Goal: Task Accomplishment & Management: Use online tool/utility

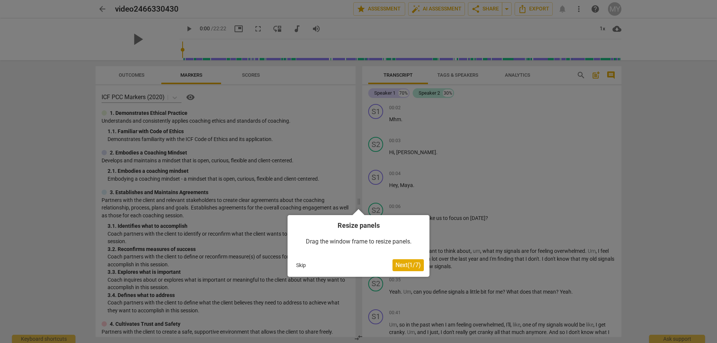
click at [409, 263] on span "Next ( 1 / 7 )" at bounding box center [408, 264] width 25 height 7
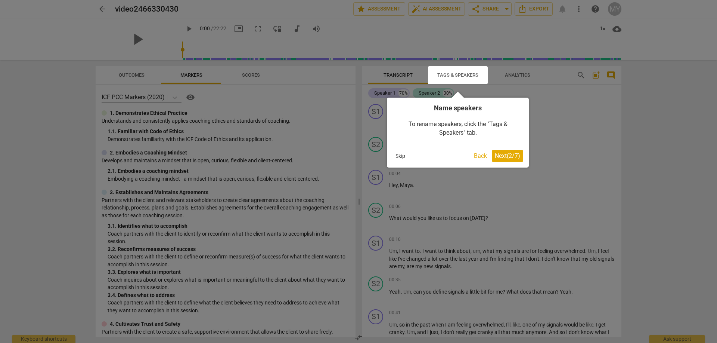
click at [507, 155] on span "Next ( 2 / 7 )" at bounding box center [507, 155] width 25 height 7
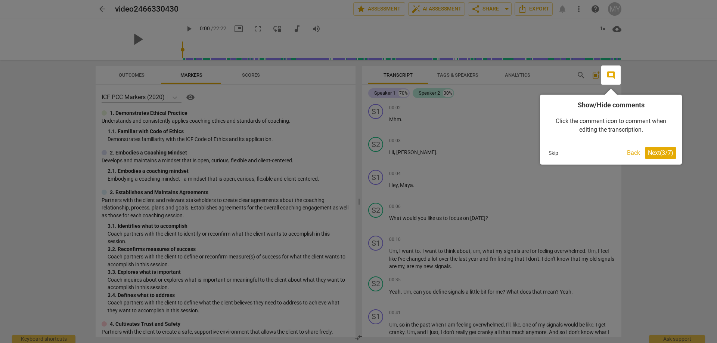
click at [663, 151] on span "Next ( 3 / 7 )" at bounding box center [660, 152] width 25 height 7
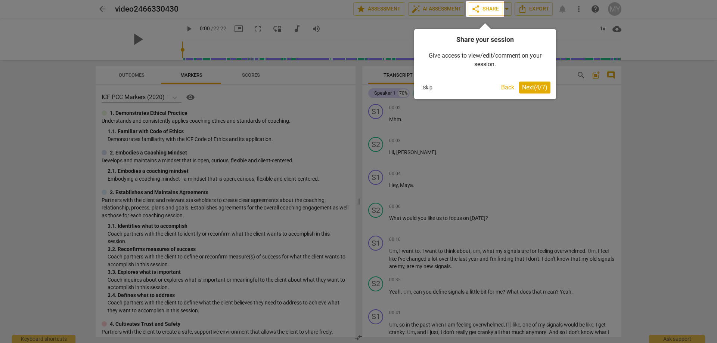
click at [523, 88] on span "Next ( 4 / 7 )" at bounding box center [534, 87] width 25 height 7
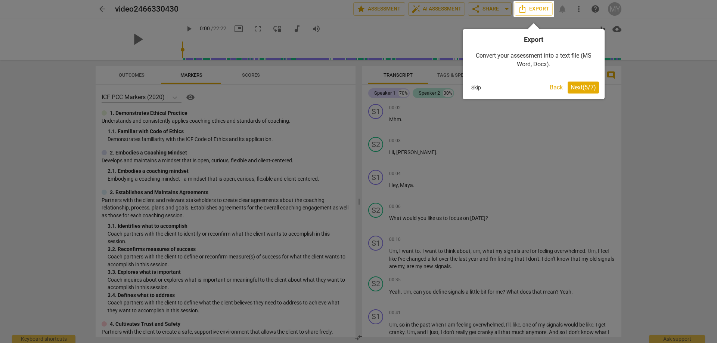
click at [579, 86] on span "Next ( 5 / 7 )" at bounding box center [583, 87] width 25 height 7
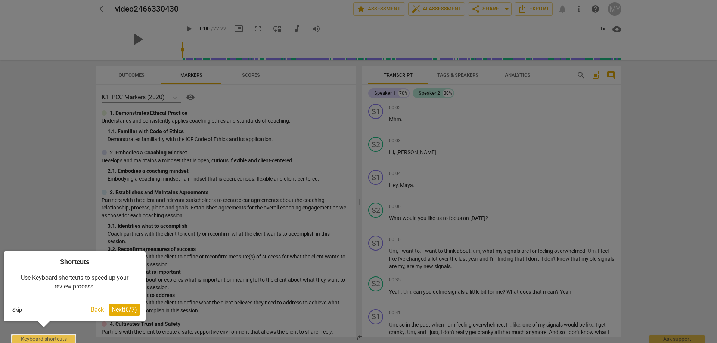
click at [126, 310] on span "Next ( 6 / 7 )" at bounding box center [124, 309] width 25 height 7
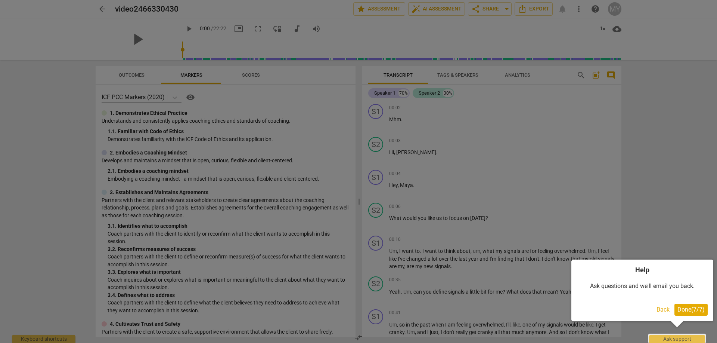
click at [691, 309] on span "Done ( 7 / 7 )" at bounding box center [691, 309] width 27 height 7
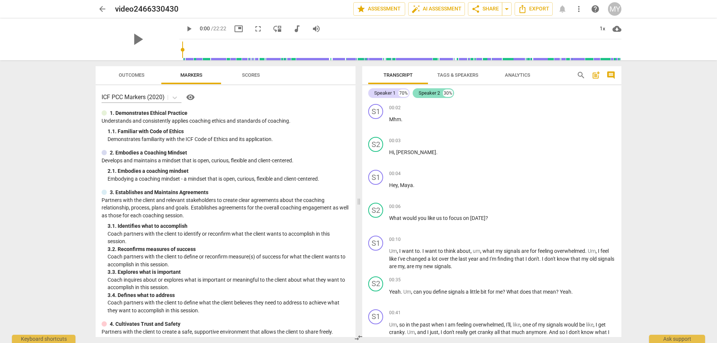
click at [430, 93] on div "Speaker 2" at bounding box center [429, 92] width 21 height 7
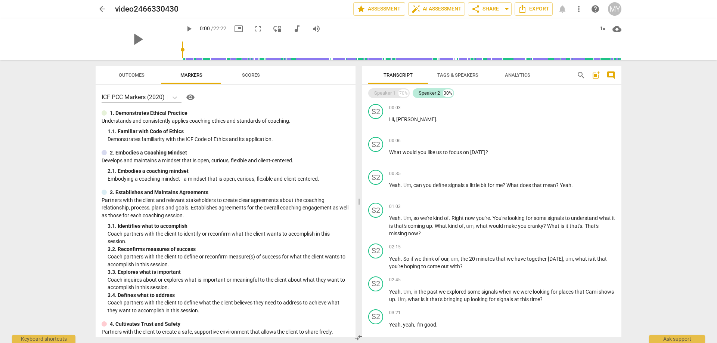
click at [389, 91] on div "Speaker 1" at bounding box center [384, 92] width 21 height 7
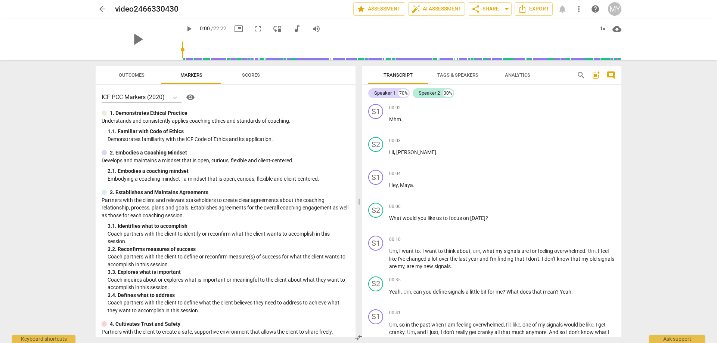
click at [452, 75] on span "Tags & Speakers" at bounding box center [457, 75] width 41 height 6
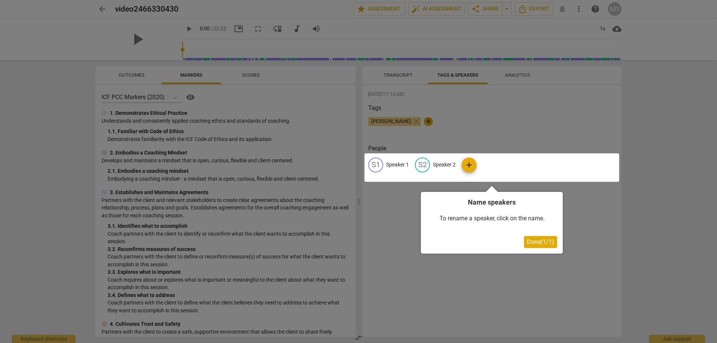
click at [389, 162] on div at bounding box center [492, 167] width 255 height 28
click at [396, 163] on div at bounding box center [492, 167] width 255 height 28
click at [473, 167] on div at bounding box center [492, 167] width 255 height 28
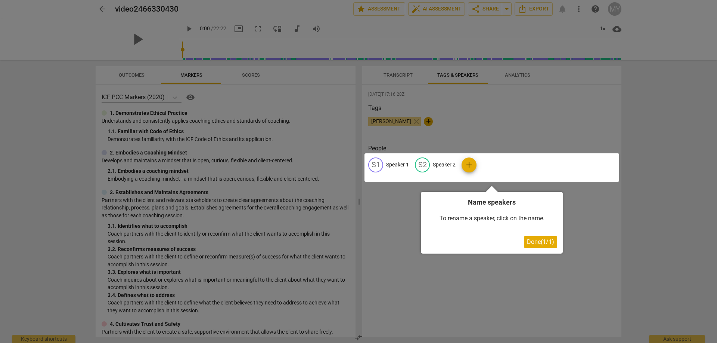
click at [543, 244] on span "Done ( 1 / 1 )" at bounding box center [540, 241] width 27 height 7
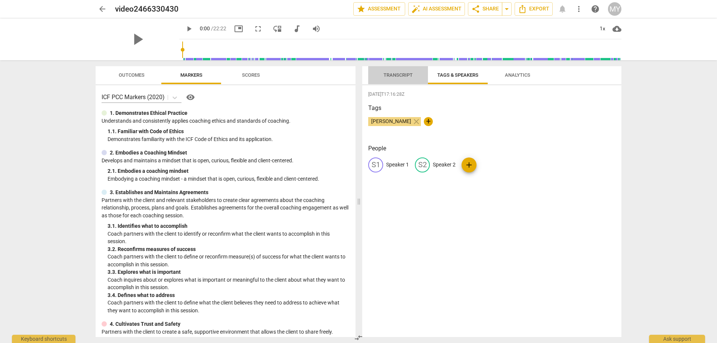
click at [389, 76] on span "Transcript" at bounding box center [398, 75] width 29 height 6
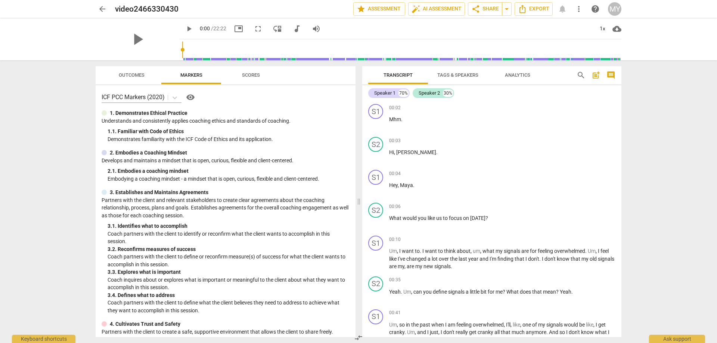
click at [461, 73] on span "Tags & Speakers" at bounding box center [457, 75] width 41 height 6
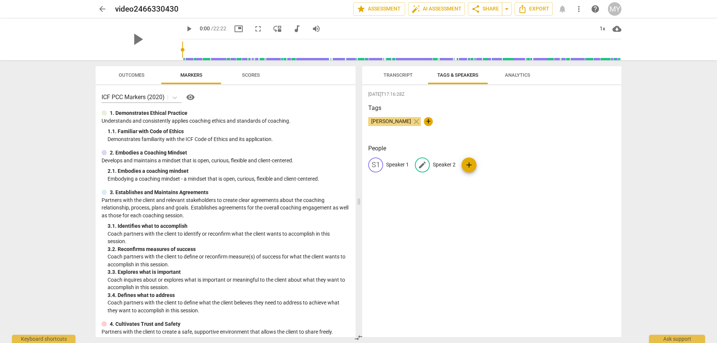
click at [424, 167] on span "edit" at bounding box center [422, 164] width 9 height 9
type input "Maya"
click at [375, 165] on span "edit" at bounding box center [375, 164] width 9 height 9
type input "[PERSON_NAME]"
click at [389, 192] on div "[DATE]T17:16:28Z Tags [PERSON_NAME] close + People edit [PERSON_NAME] MA Maya a…" at bounding box center [491, 210] width 259 height 251
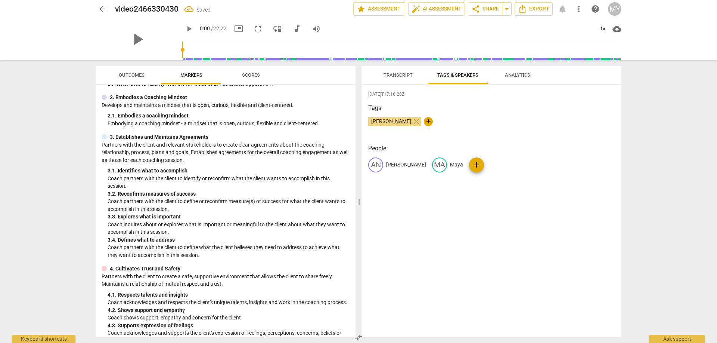
scroll to position [60, 0]
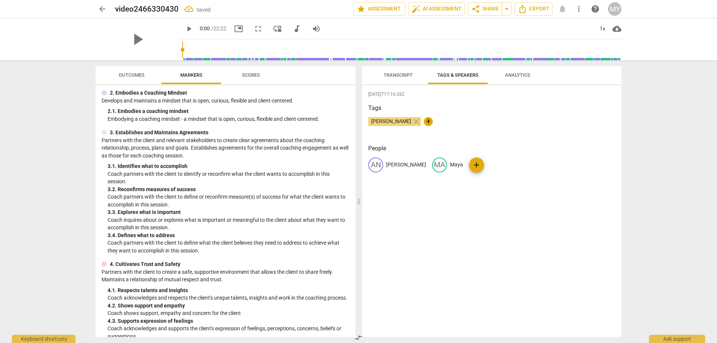
click at [131, 72] on span "Outcomes" at bounding box center [132, 75] width 26 height 6
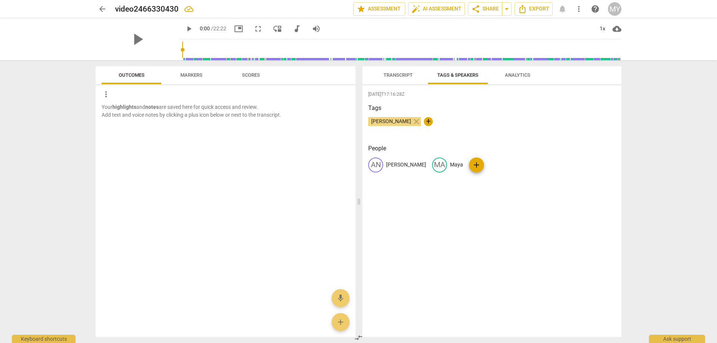
click at [253, 74] on span "Scores" at bounding box center [251, 75] width 18 height 6
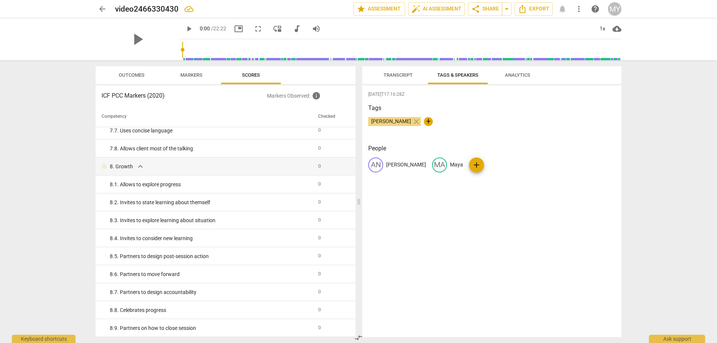
scroll to position [0, 0]
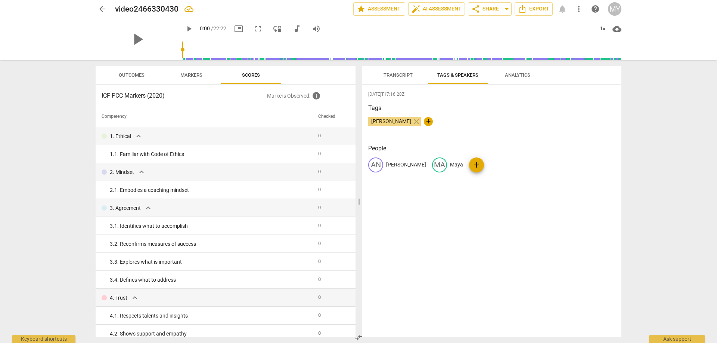
click at [521, 75] on span "Analytics" at bounding box center [517, 75] width 25 height 6
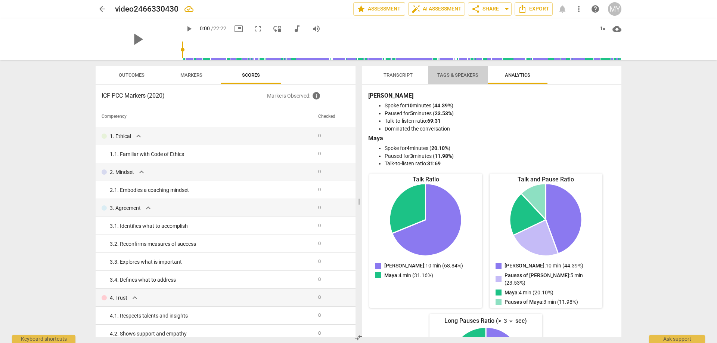
click at [453, 78] on span "Tags & Speakers" at bounding box center [457, 75] width 59 height 10
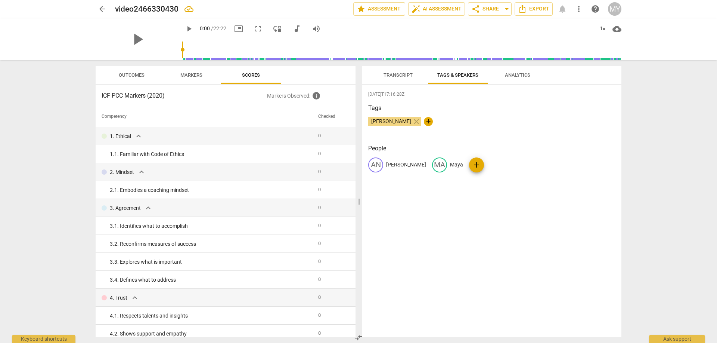
click at [396, 77] on span "Transcript" at bounding box center [398, 75] width 29 height 6
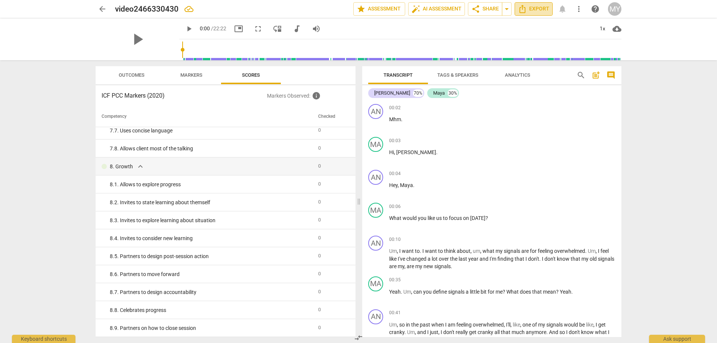
click at [539, 13] on span "Export" at bounding box center [533, 8] width 31 height 9
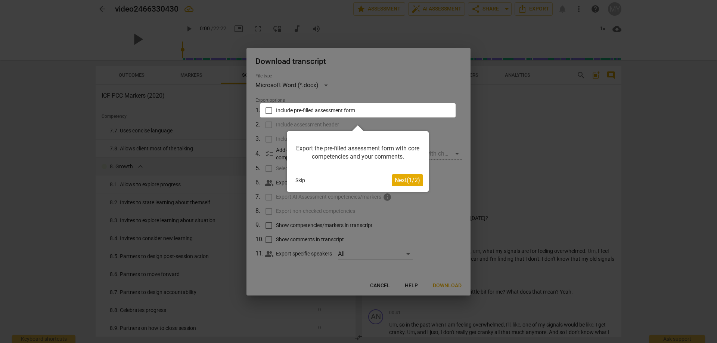
click at [407, 183] on button "Next ( 1 / 2 )" at bounding box center [407, 180] width 31 height 12
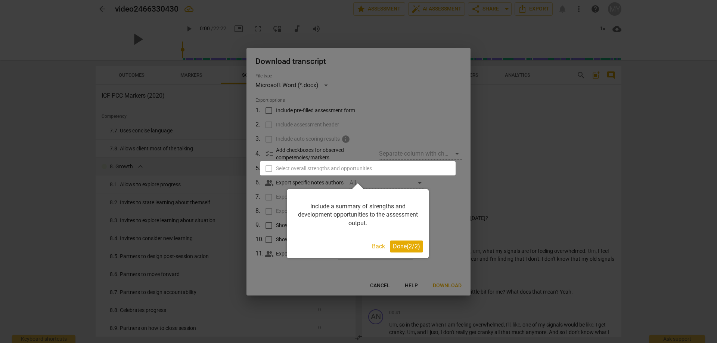
click at [409, 248] on span "Done ( 2 / 2 )" at bounding box center [406, 245] width 27 height 7
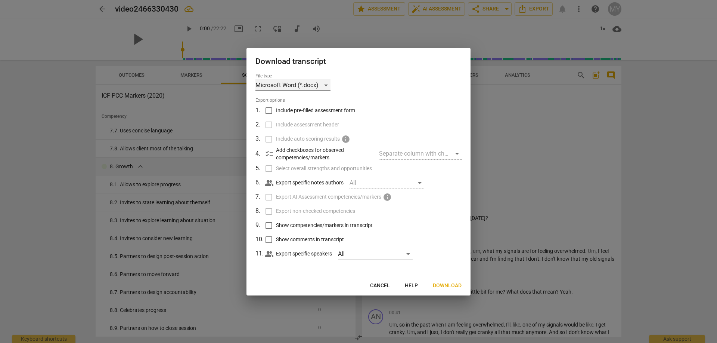
click at [323, 84] on div "Microsoft Word (*.docx)" at bounding box center [292, 85] width 75 height 12
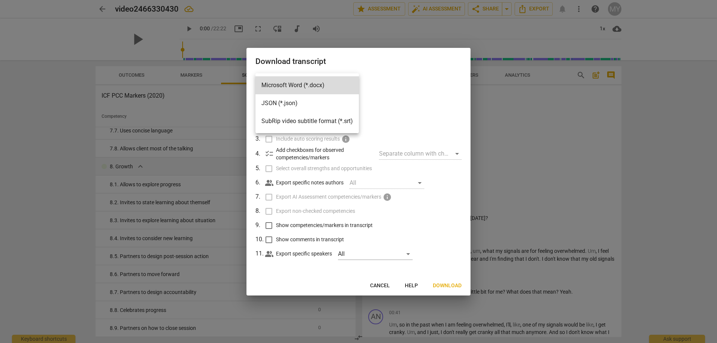
click at [416, 98] on div at bounding box center [358, 171] width 717 height 343
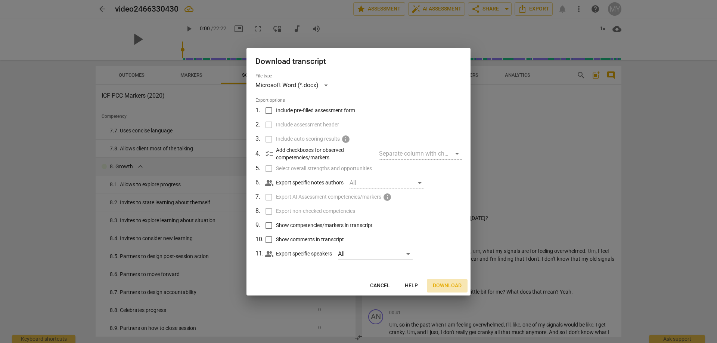
click at [450, 285] on span "Download" at bounding box center [447, 285] width 29 height 7
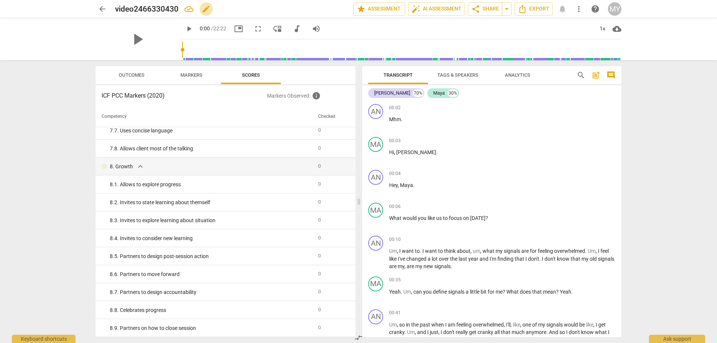
click at [207, 10] on span "edit" at bounding box center [206, 8] width 9 height 9
type input "A"
click at [324, 11] on span "done" at bounding box center [327, 8] width 9 height 9
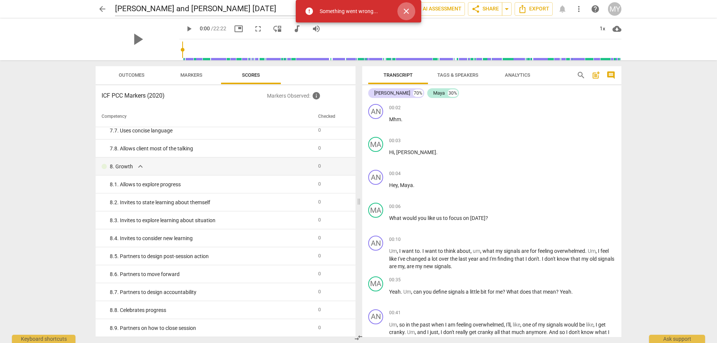
click at [409, 12] on span "close" at bounding box center [406, 11] width 9 height 9
click at [216, 8] on input "[PERSON_NAME] and [PERSON_NAME] [DATE]" at bounding box center [217, 9] width 205 height 14
click at [409, 10] on span "close" at bounding box center [406, 11] width 9 height 9
click at [196, 9] on input "[PERSON_NAME] and [PERSON_NAME] [DATE]" at bounding box center [217, 9] width 205 height 14
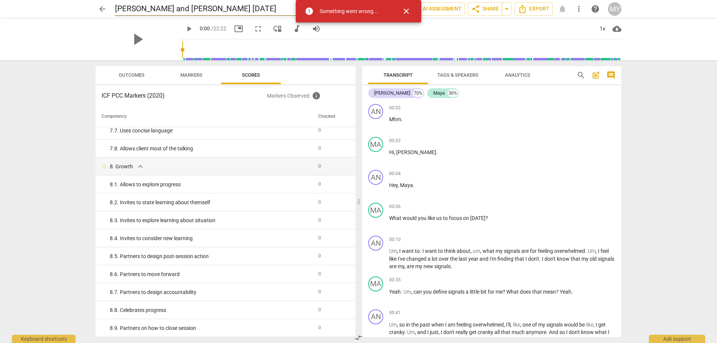
click at [196, 9] on input "[PERSON_NAME] and [PERSON_NAME] [DATE]" at bounding box center [217, 9] width 205 height 14
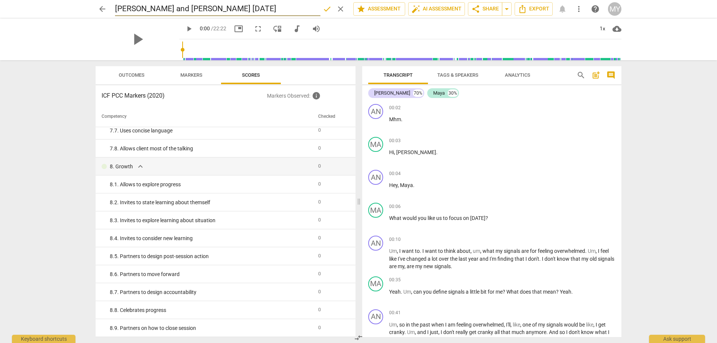
type input "[PERSON_NAME] and [PERSON_NAME] [DATE]"
click at [329, 4] on span "done" at bounding box center [327, 8] width 9 height 9
click at [103, 12] on span "arrow_back" at bounding box center [102, 8] width 9 height 9
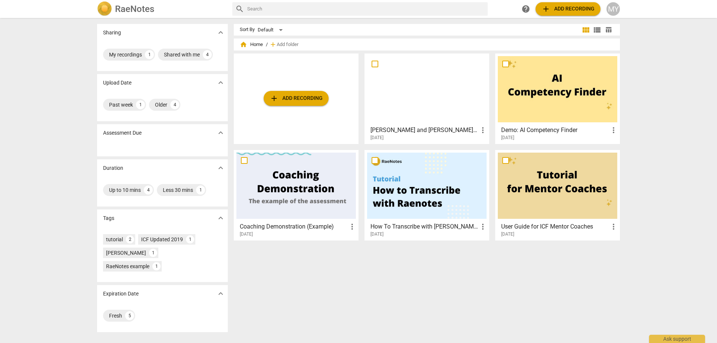
click at [305, 102] on span "add Add recording" at bounding box center [296, 98] width 53 height 9
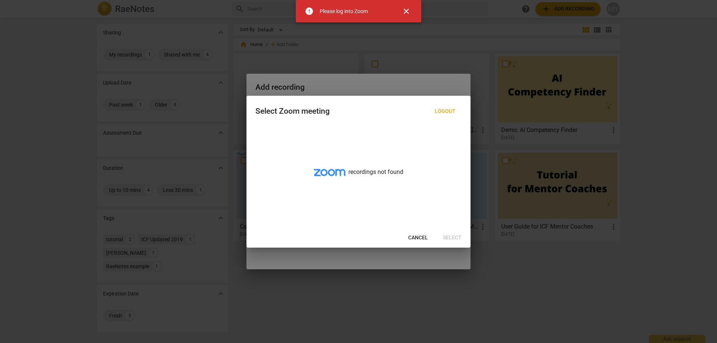
click at [418, 238] on span "Cancel" at bounding box center [418, 237] width 20 height 7
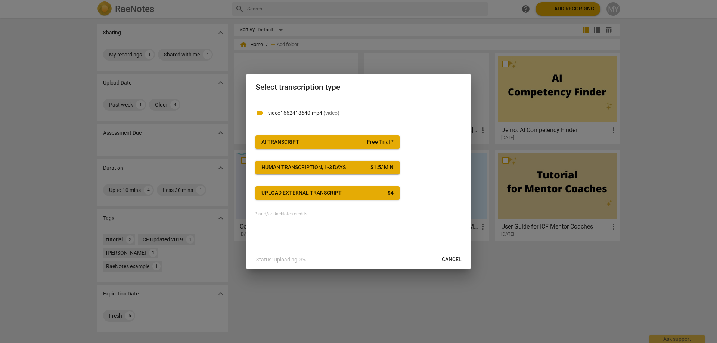
click at [319, 138] on span "AI Transcript Free Trial *" at bounding box center [327, 141] width 132 height 7
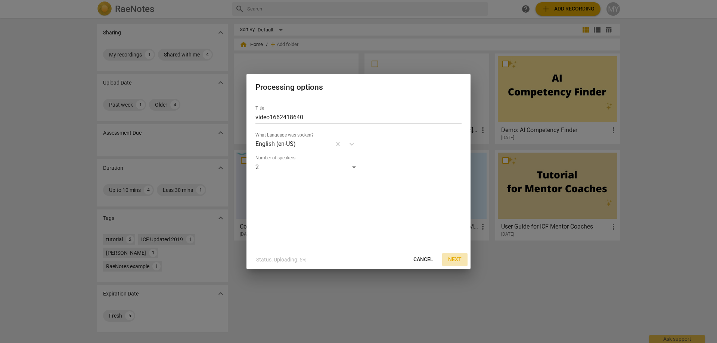
click at [454, 259] on span "Next" at bounding box center [454, 258] width 13 height 7
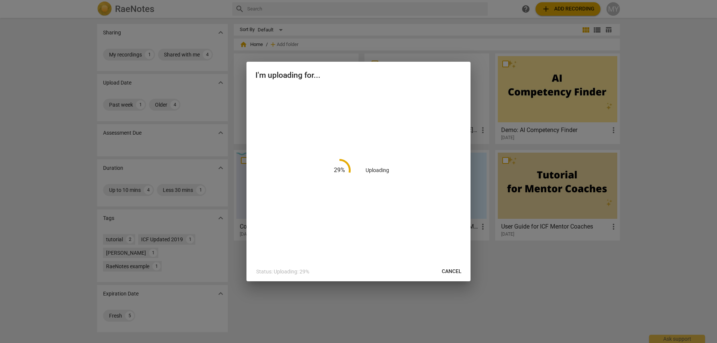
drag, startPoint x: 348, startPoint y: 69, endPoint x: 580, endPoint y: 27, distance: 236.6
click at [580, 27] on div "I'm uploading for... 29 % Uploading Status: Uploading: 29% Cancel" at bounding box center [358, 171] width 717 height 343
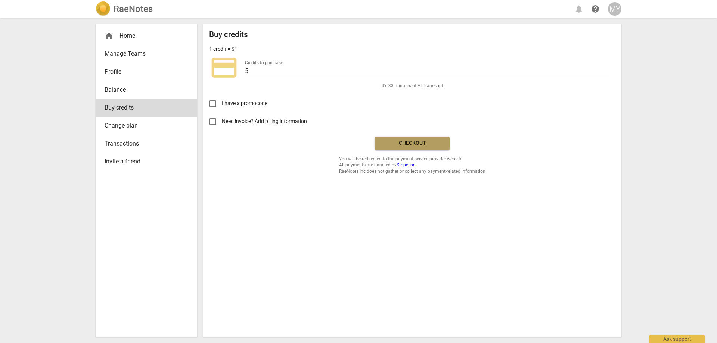
click at [413, 142] on span "Checkout" at bounding box center [412, 142] width 63 height 7
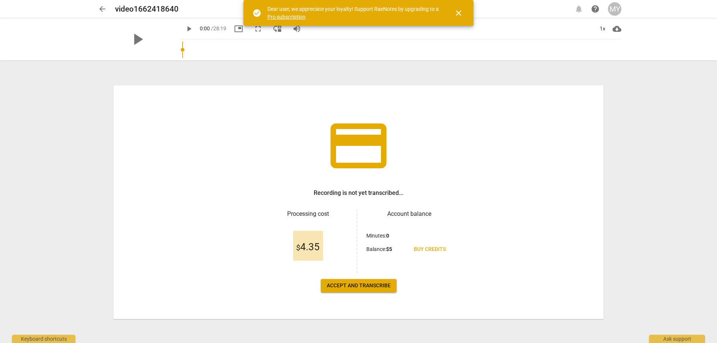
click at [369, 285] on span "Accept and transcribe" at bounding box center [359, 285] width 64 height 7
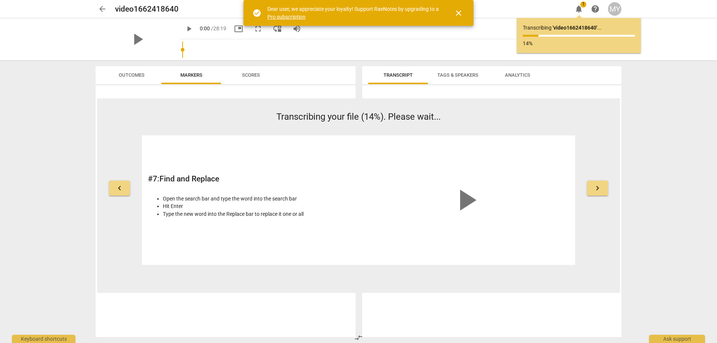
click at [387, 118] on span "Transcribing your file (14%). Please wait..." at bounding box center [358, 116] width 164 height 10
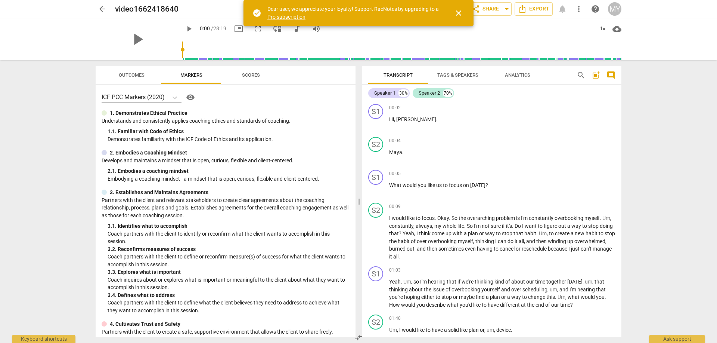
click at [457, 76] on span "Tags & Speakers" at bounding box center [457, 75] width 41 height 6
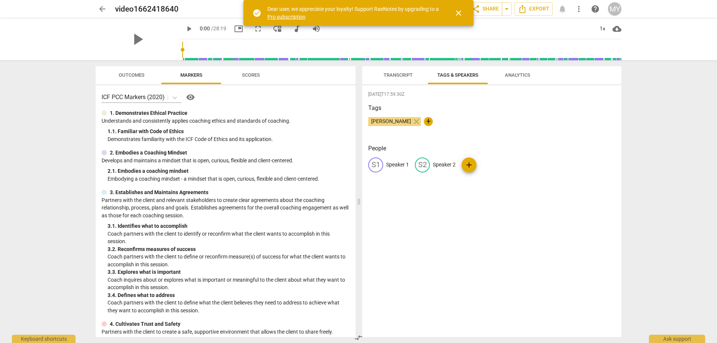
click at [377, 167] on div "S1" at bounding box center [375, 164] width 15 height 15
type input "Maya"
click at [486, 165] on p "Speaker 2" at bounding box center [492, 165] width 23 height 8
type input "Ani"
click at [492, 229] on div "2025-09-05T17:59:30Z Tags Maya Yatom close + People MA Maya edit Ani delete add" at bounding box center [491, 210] width 259 height 251
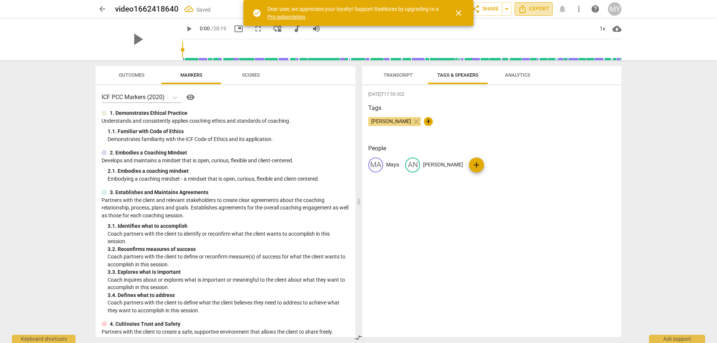
click at [544, 8] on span "Export" at bounding box center [533, 8] width 31 height 9
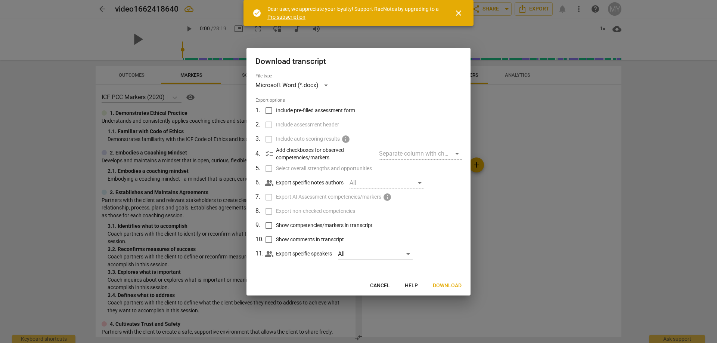
click at [442, 287] on span "Download" at bounding box center [447, 285] width 29 height 7
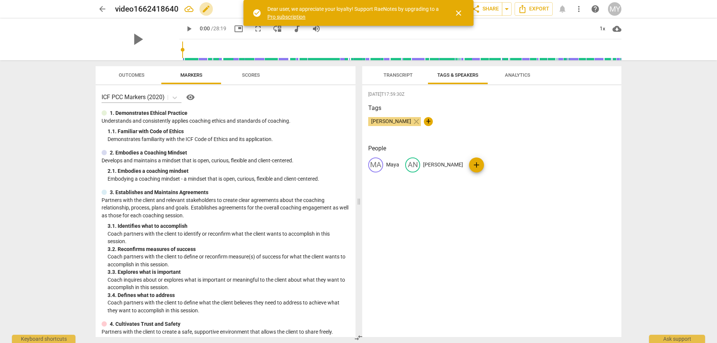
click at [204, 10] on span "edit" at bounding box center [206, 8] width 9 height 9
click at [199, 9] on input "video1662418640" at bounding box center [217, 9] width 205 height 14
type input "Maya and Ani Sept 5"
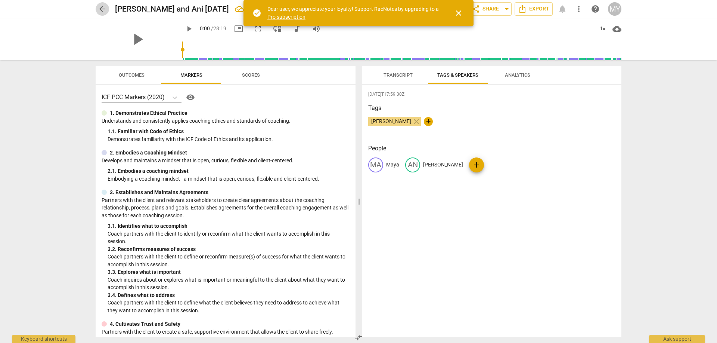
click at [103, 7] on span "arrow_back" at bounding box center [102, 8] width 9 height 9
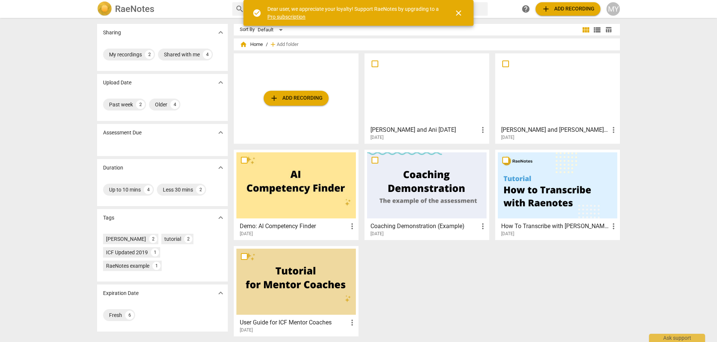
click at [458, 12] on span "close" at bounding box center [458, 13] width 9 height 9
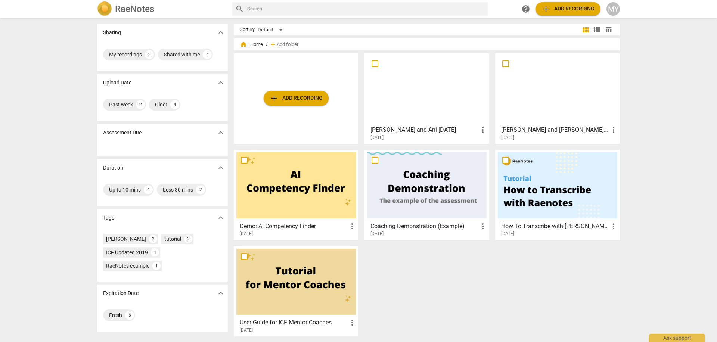
click at [456, 134] on div "[DATE]" at bounding box center [429, 137] width 117 height 6
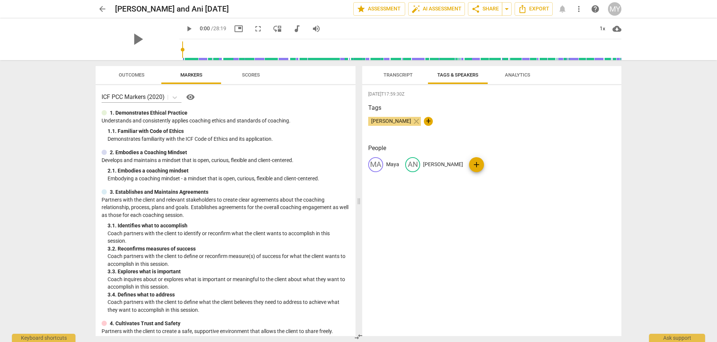
click at [398, 77] on span "Transcript" at bounding box center [398, 75] width 29 height 6
